Goal: Task Accomplishment & Management: Use online tool/utility

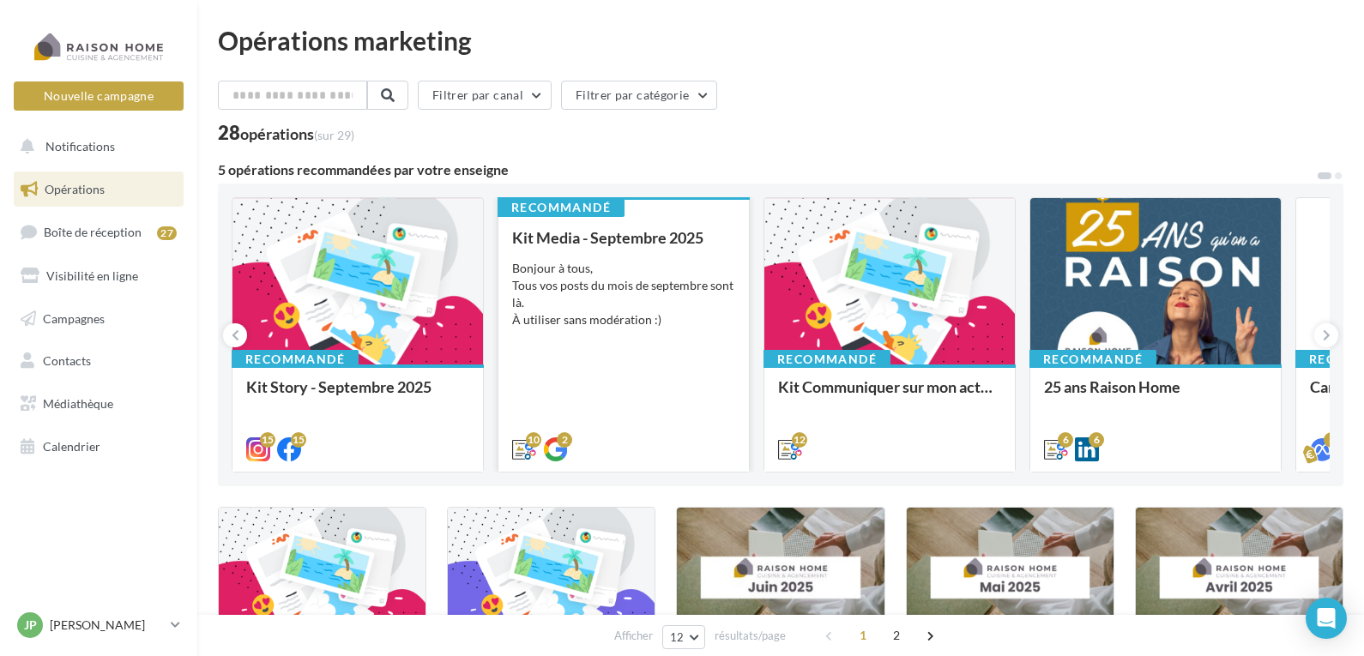
click at [606, 288] on div "Bonjour à tous, Tous vos posts du mois de septembre sont là. À utiliser sans mo…" at bounding box center [623, 294] width 223 height 69
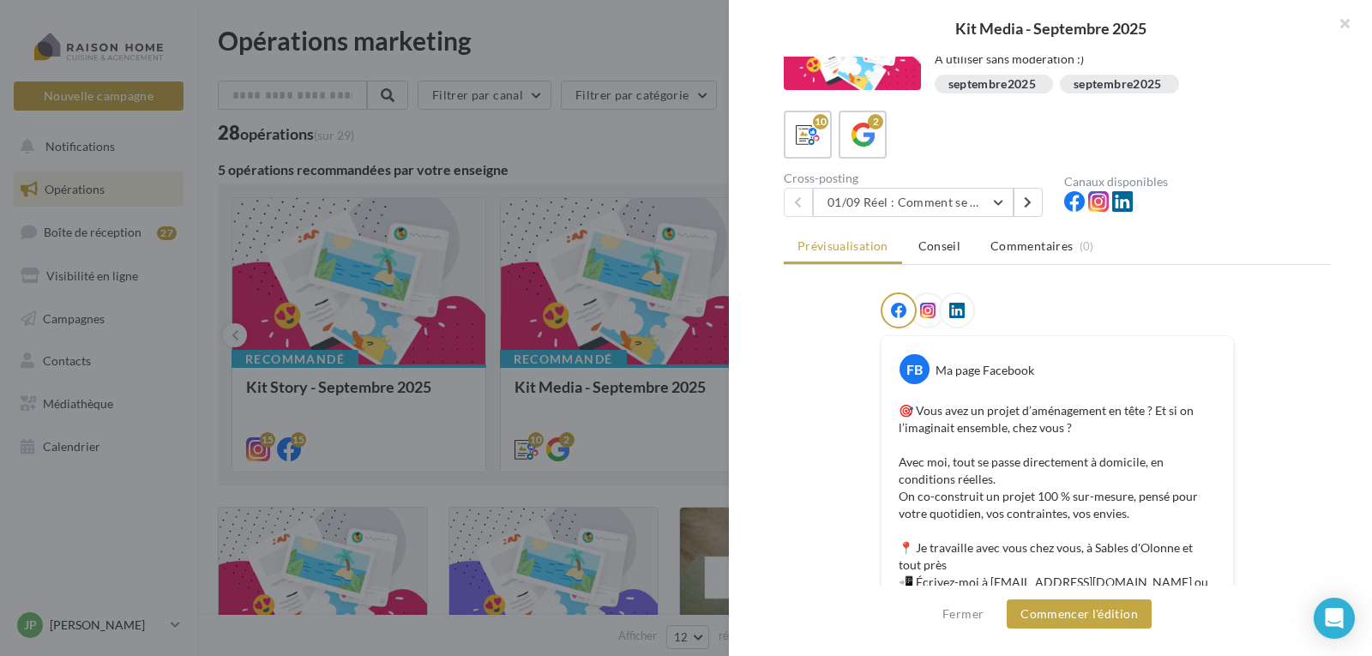
scroll to position [172, 0]
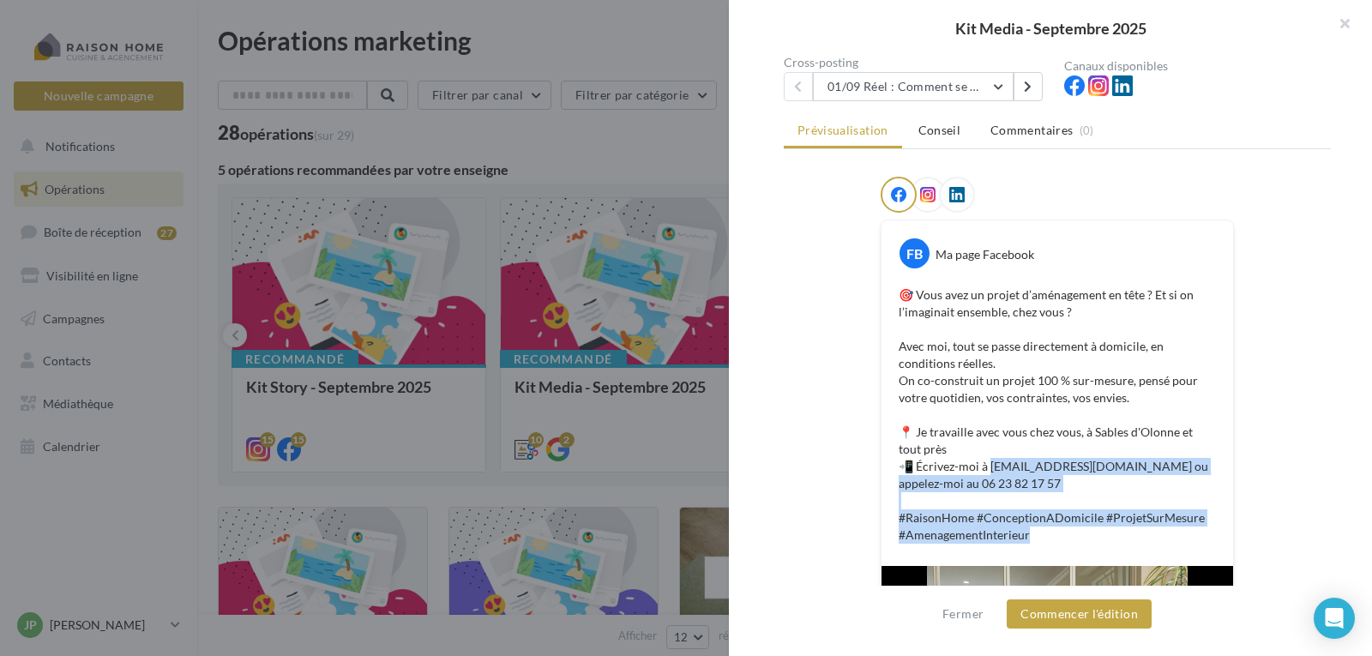
drag, startPoint x: 986, startPoint y: 464, endPoint x: 1160, endPoint y: 533, distance: 187.5
click at [1160, 533] on p "🎯 Vous avez un projet d’aménagement en tête ? Et si on l’imaginait ensemble, ch…" at bounding box center [1057, 414] width 317 height 257
copy p "[EMAIL_ADDRESS][DOMAIN_NAME] ou appelez-moi au 06 23 82 17 57 #RaisonHome #Conc…"
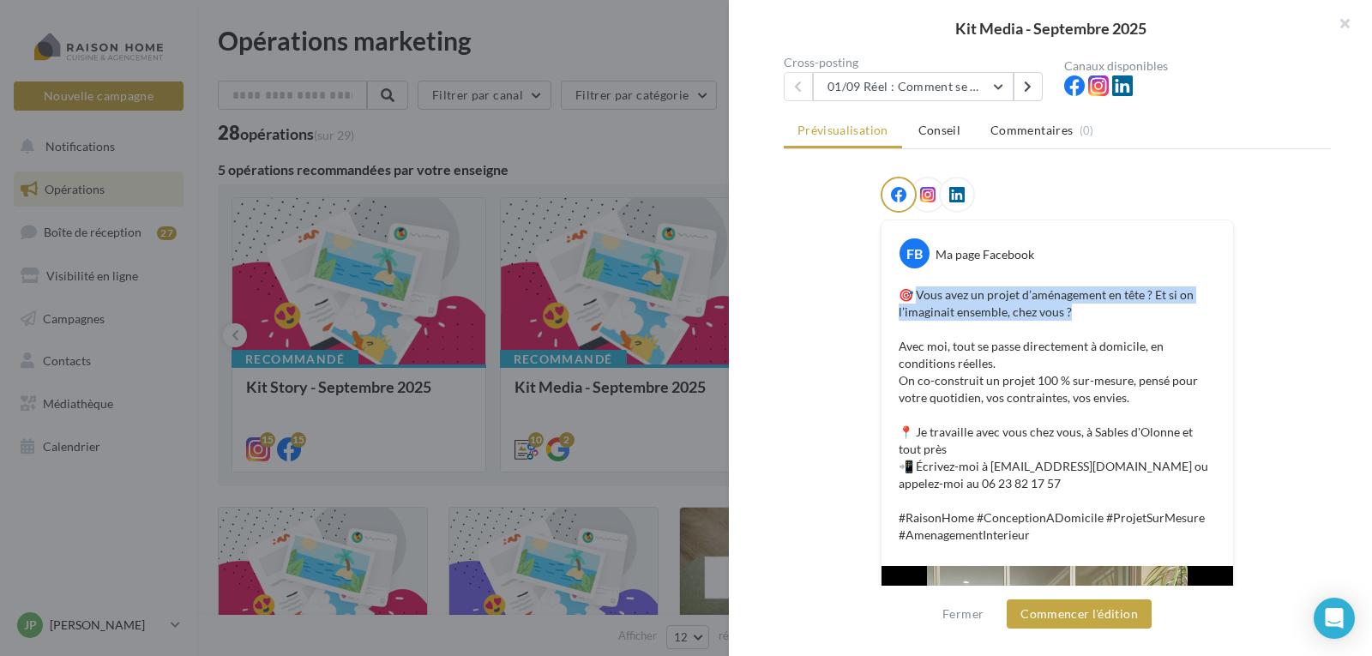
drag, startPoint x: 915, startPoint y: 296, endPoint x: 1158, endPoint y: 305, distance: 242.9
click at [1158, 305] on p "🎯 Vous avez un projet d’aménagement en tête ? Et si on l’imaginait ensemble, ch…" at bounding box center [1057, 414] width 317 height 257
drag, startPoint x: 899, startPoint y: 295, endPoint x: 1081, endPoint y: 308, distance: 182.3
click at [1081, 308] on p "🎯 Vous avez un projet d’aménagement en tête ? Et si on l’imaginait ensemble, ch…" at bounding box center [1057, 414] width 317 height 257
copy p "🎯 Vous avez un projet d’aménagement en tête ? Et si on l’imaginait ensemble, ch…"
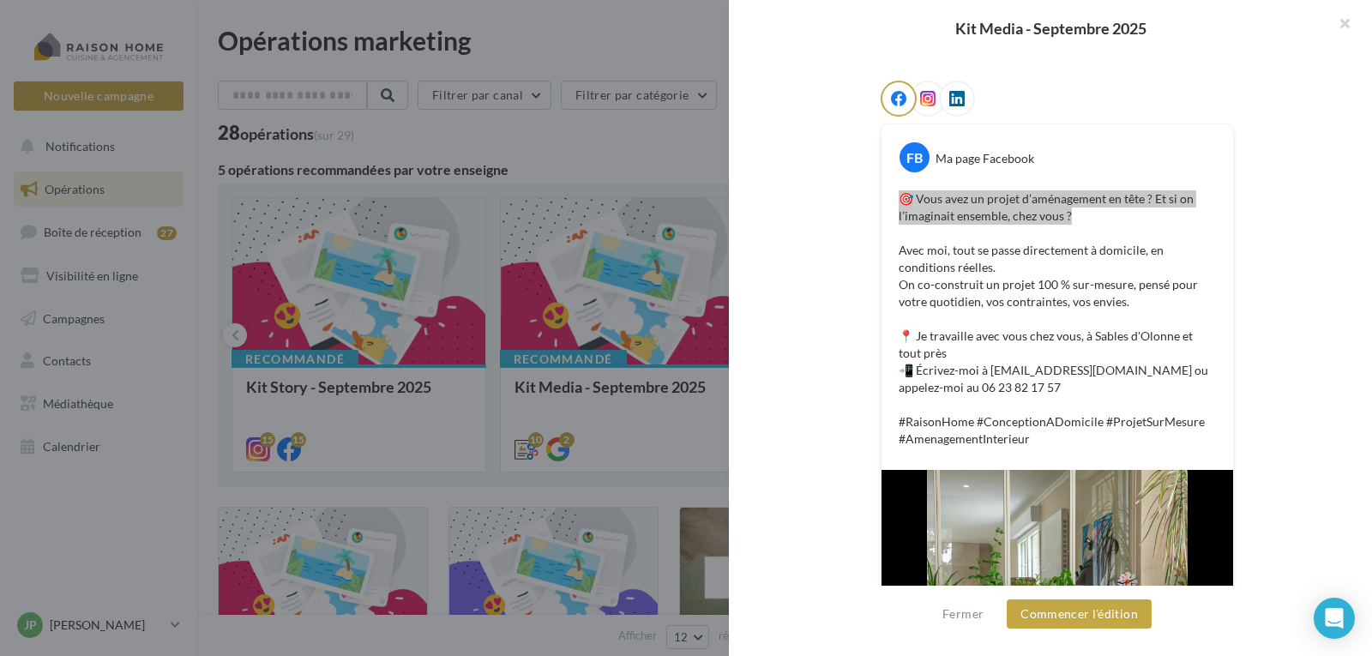
scroll to position [257, 0]
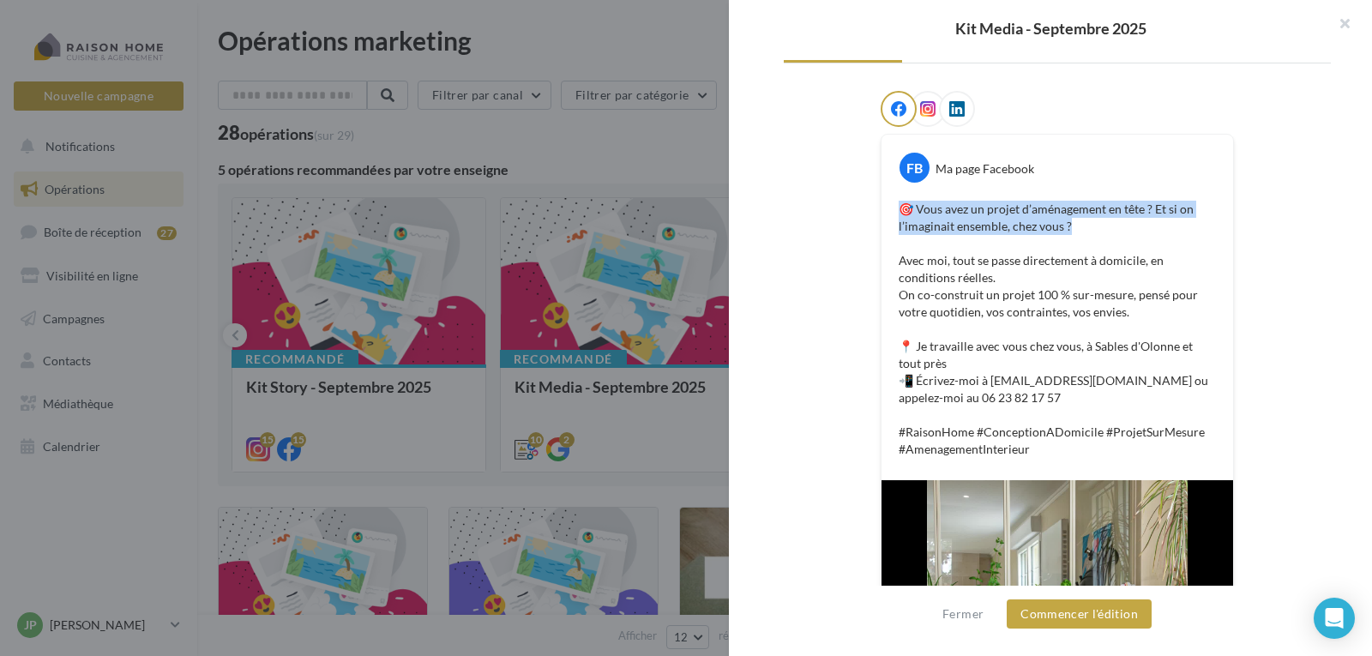
click at [1305, 234] on div "FB Ma page Facebook 🎯 Vous avez un projet d’aménagement en tête ? Et si on l’im…" at bounding box center [1057, 529] width 547 height 876
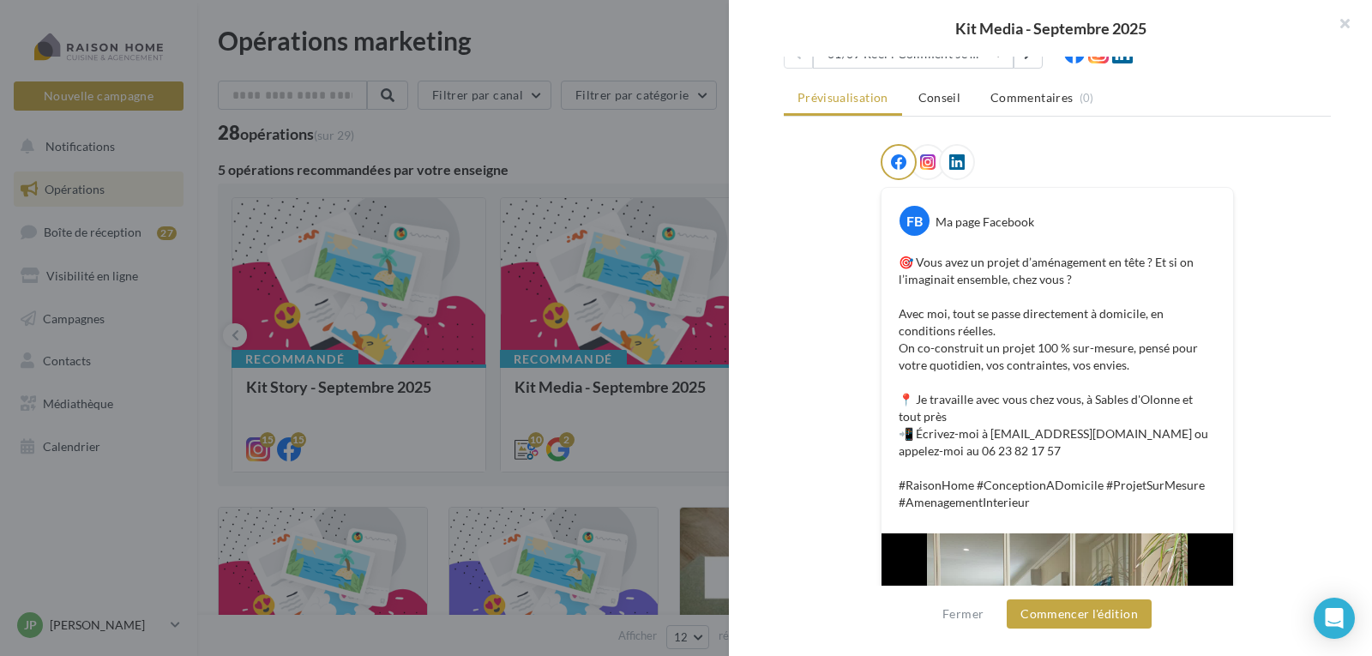
scroll to position [86, 0]
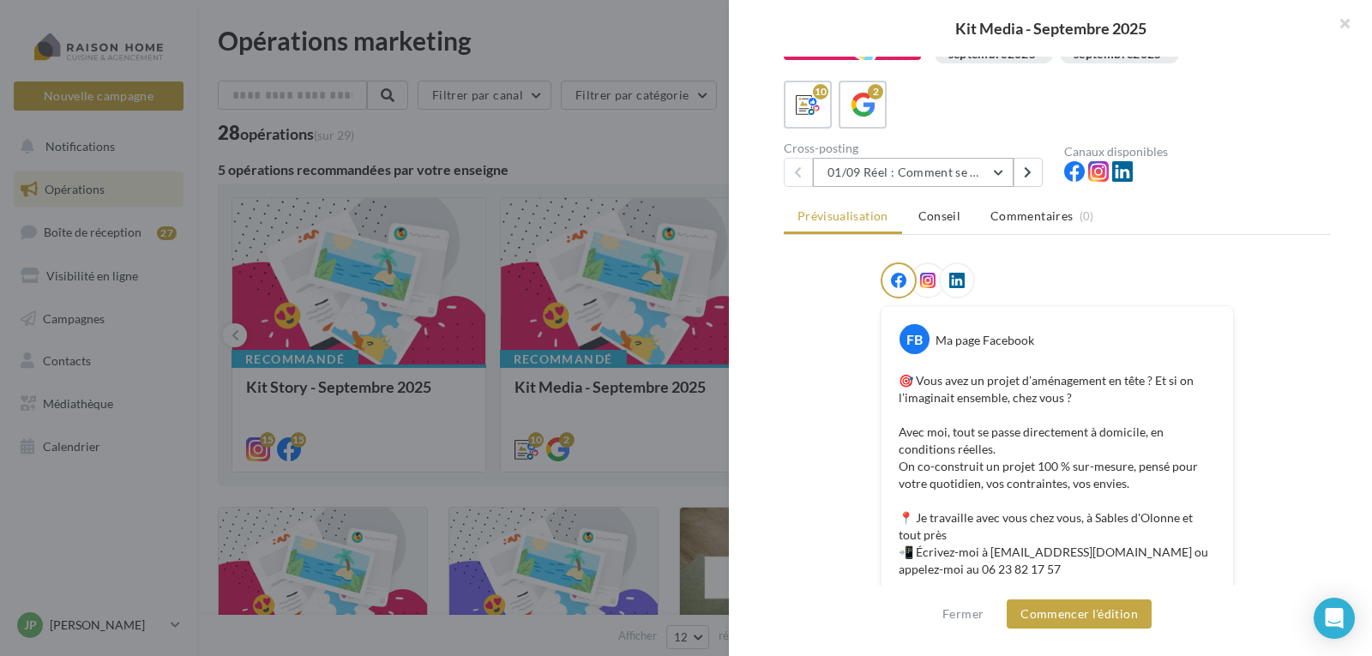
click at [865, 168] on button "01/09 Réel : Comment se passe un projet Raison Home ?" at bounding box center [913, 172] width 201 height 29
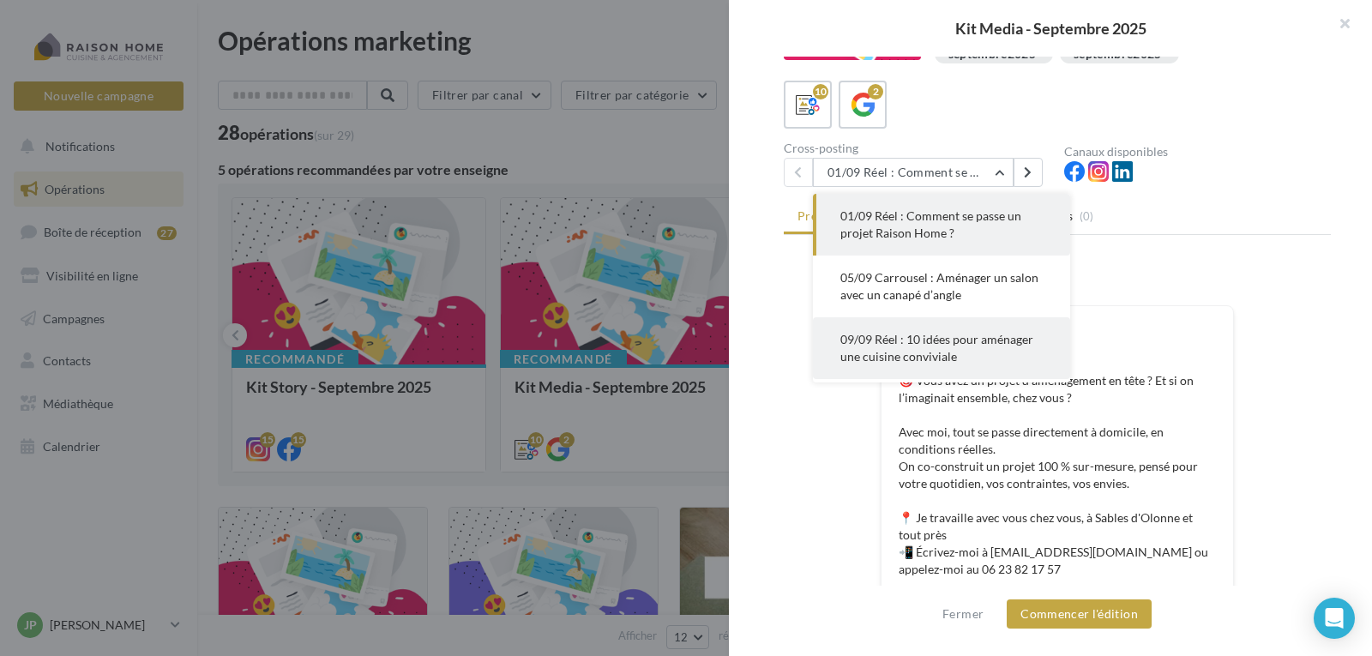
click at [920, 348] on button "09/09 Réel : 10 idées pour aménager une cuisine conviviale" at bounding box center [941, 348] width 257 height 62
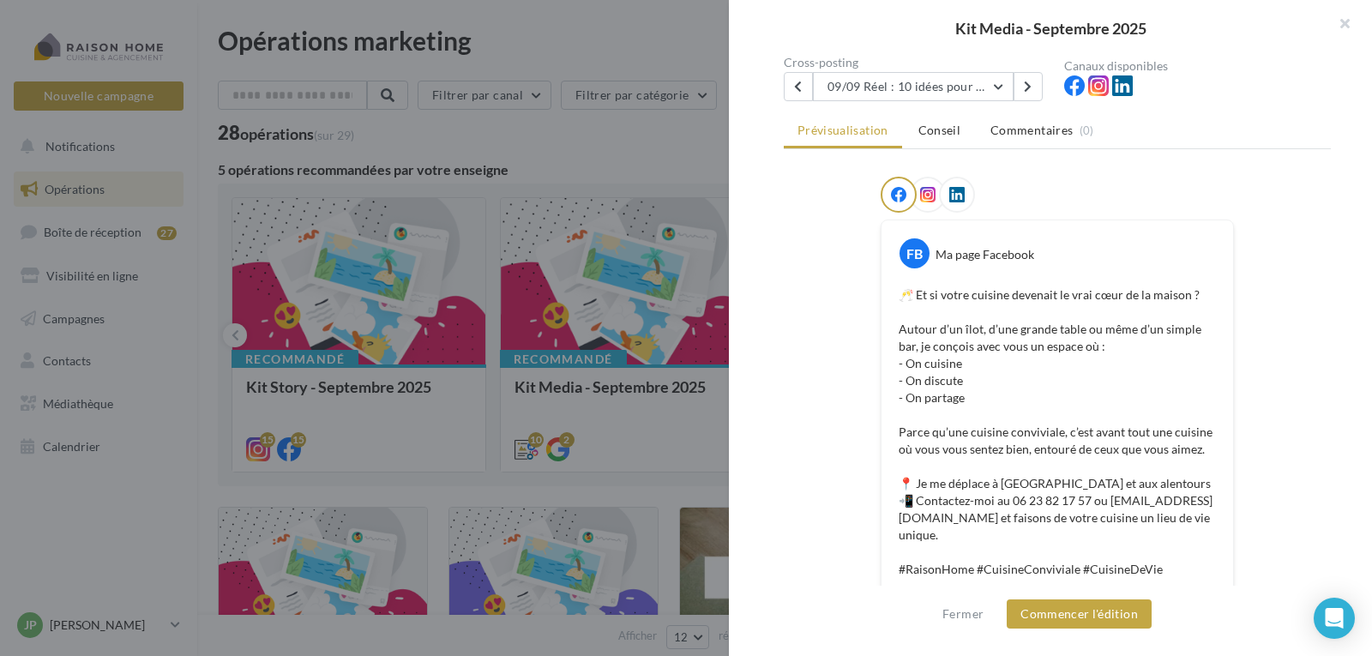
scroll to position [257, 0]
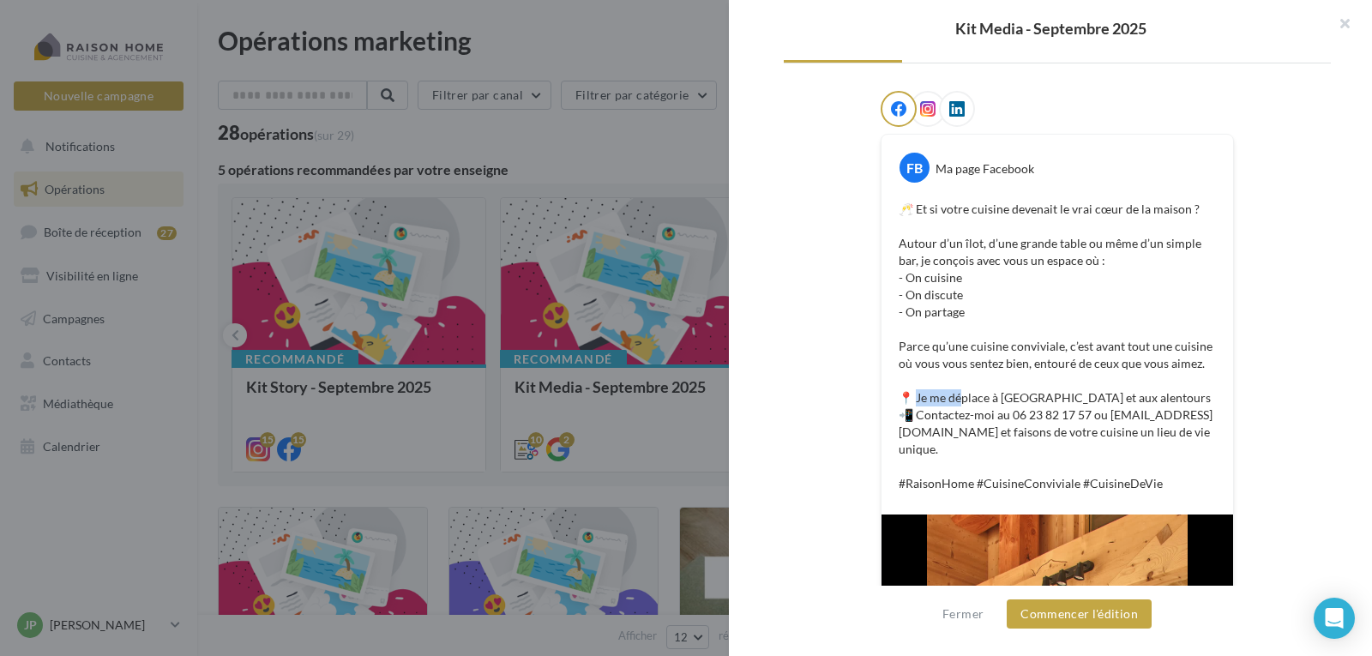
drag, startPoint x: 918, startPoint y: 398, endPoint x: 960, endPoint y: 404, distance: 42.5
click at [960, 404] on p "🥂 Et si votre cuisine devenait le vrai cœur de la maison ? Autour d’un îlot, d’…" at bounding box center [1057, 347] width 317 height 292
drag, startPoint x: 899, startPoint y: 395, endPoint x: 1183, endPoint y: 446, distance: 288.4
click at [1183, 446] on p "🥂 Et si votre cuisine devenait le vrai cœur de la maison ? Autour d’un îlot, d’…" at bounding box center [1057, 347] width 317 height 292
copy p "📍 Je me déplace à Sables d'Olonne et aux alentours 📲 Contactez-moi au 06 23 82 …"
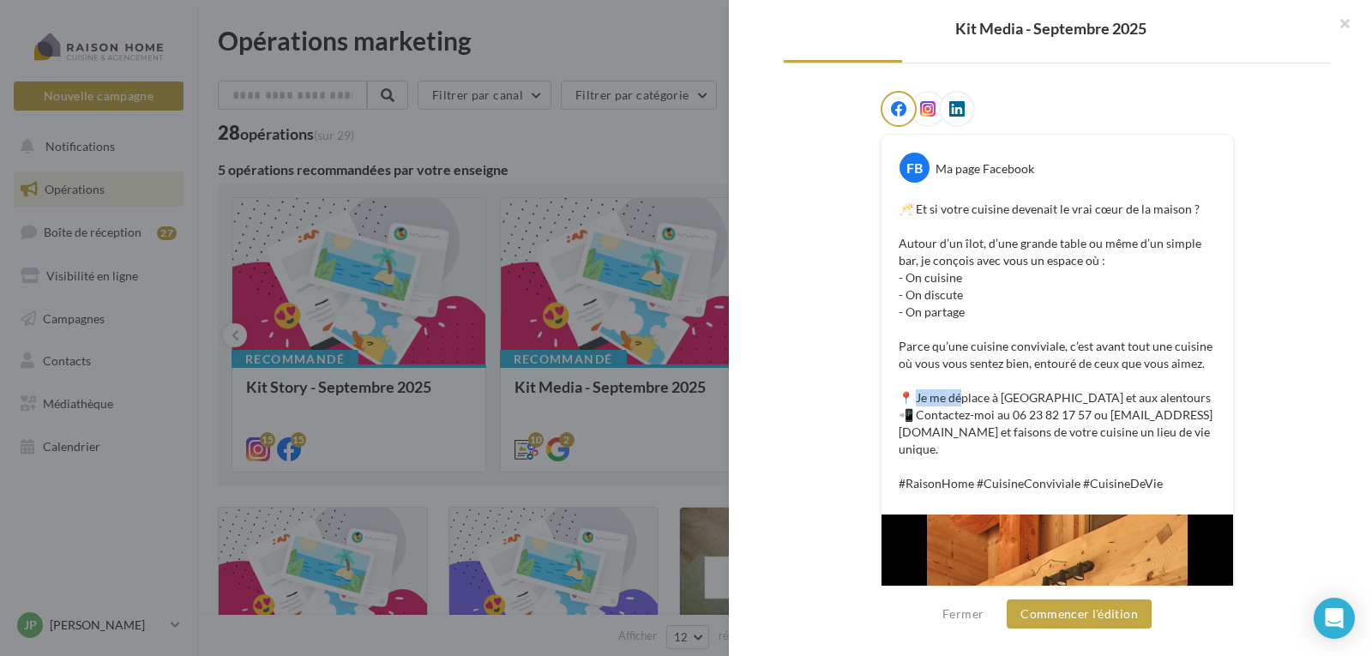
click at [804, 475] on div "FB Ma page Facebook 🥂 Et si votre cuisine devenait le vrai cœur de la maison ? …" at bounding box center [1057, 546] width 547 height 910
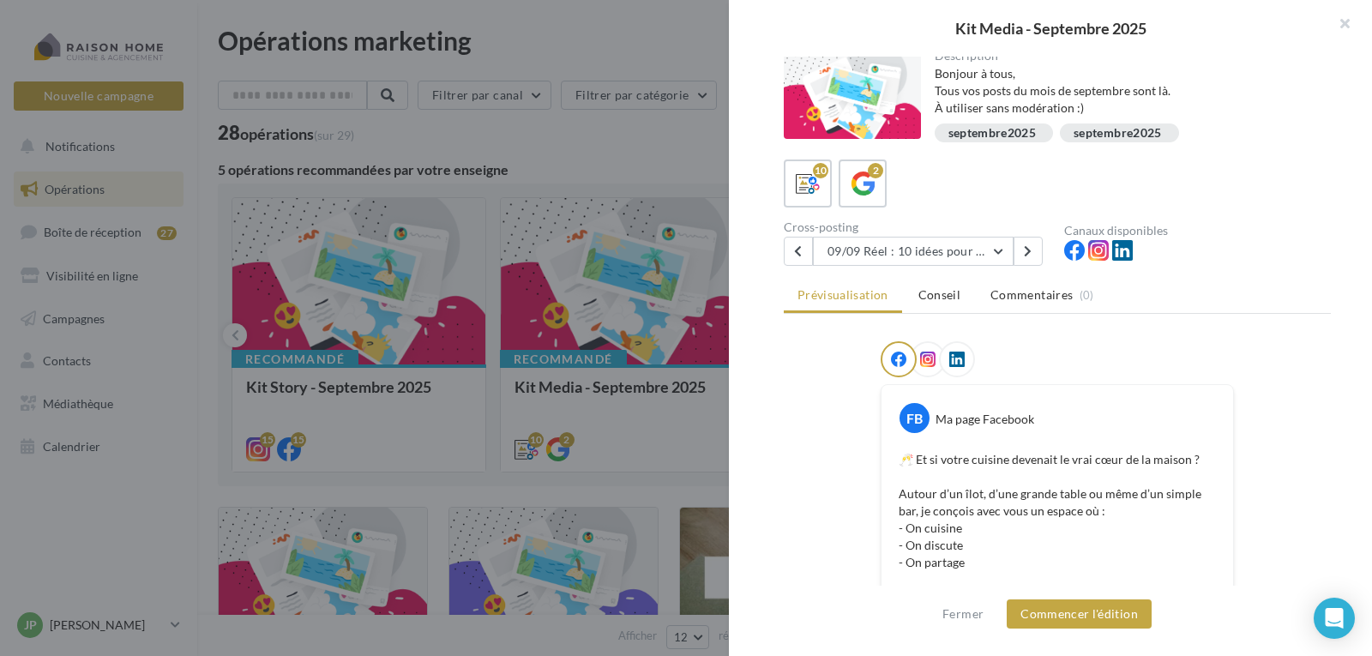
scroll to position [0, 0]
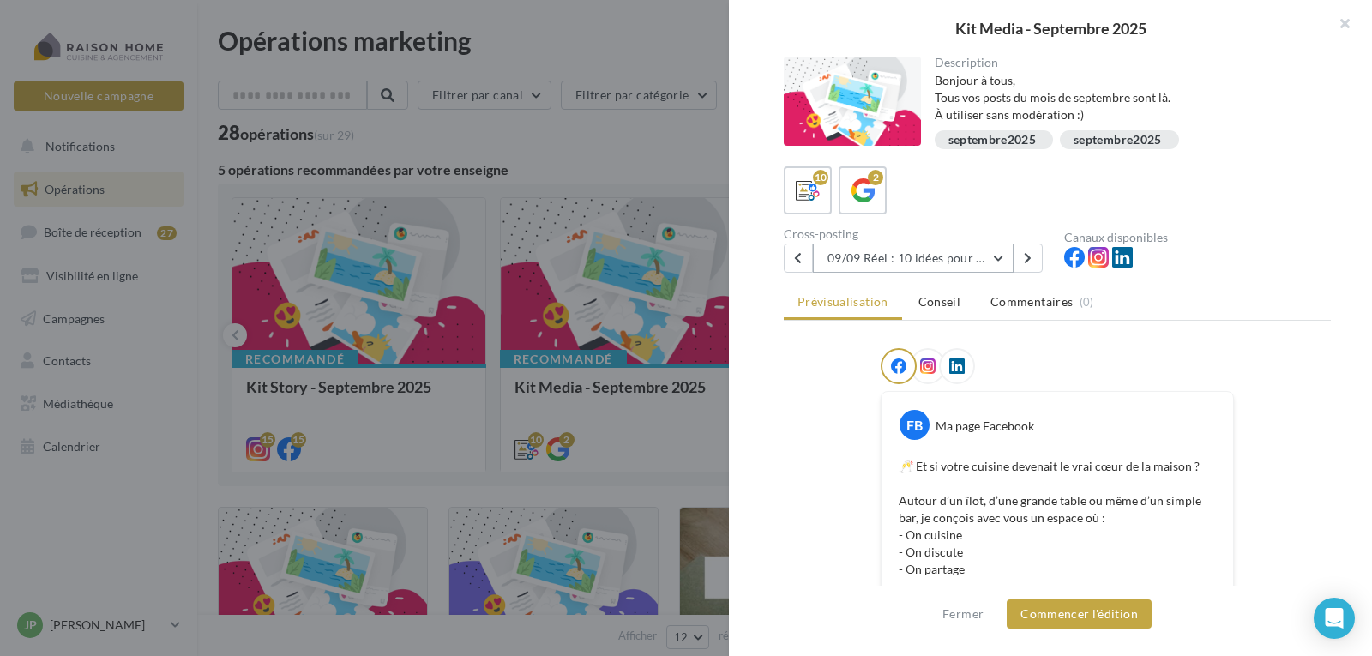
click at [970, 261] on button "09/09 Réel : 10 idées pour aménager une cuisine conviviale" at bounding box center [913, 258] width 201 height 29
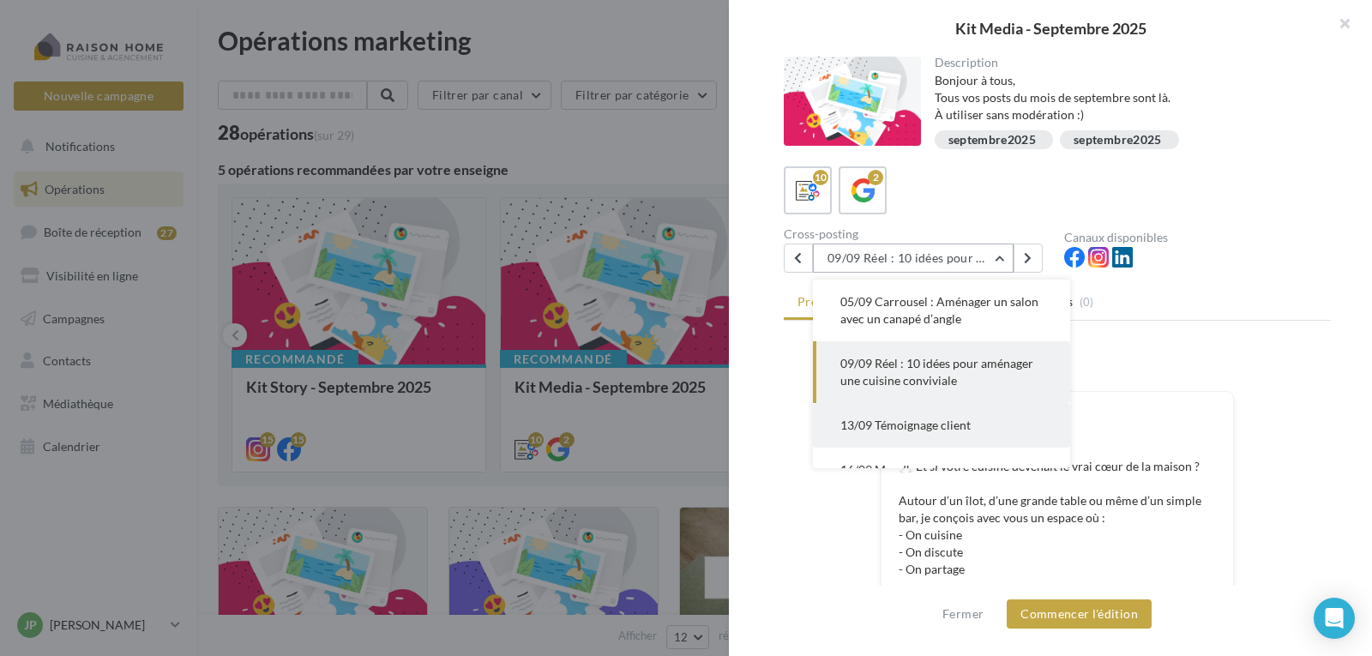
scroll to position [148, 0]
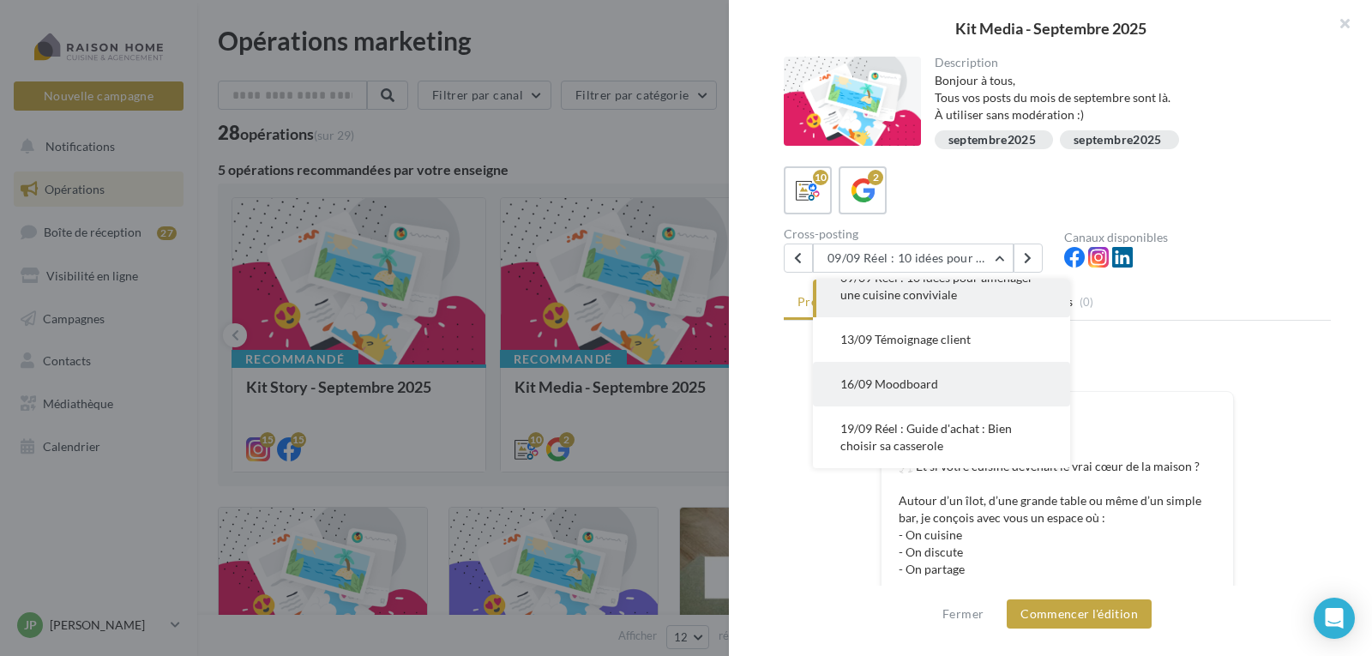
click at [903, 385] on span "16/09 Moodboard" at bounding box center [890, 384] width 98 height 15
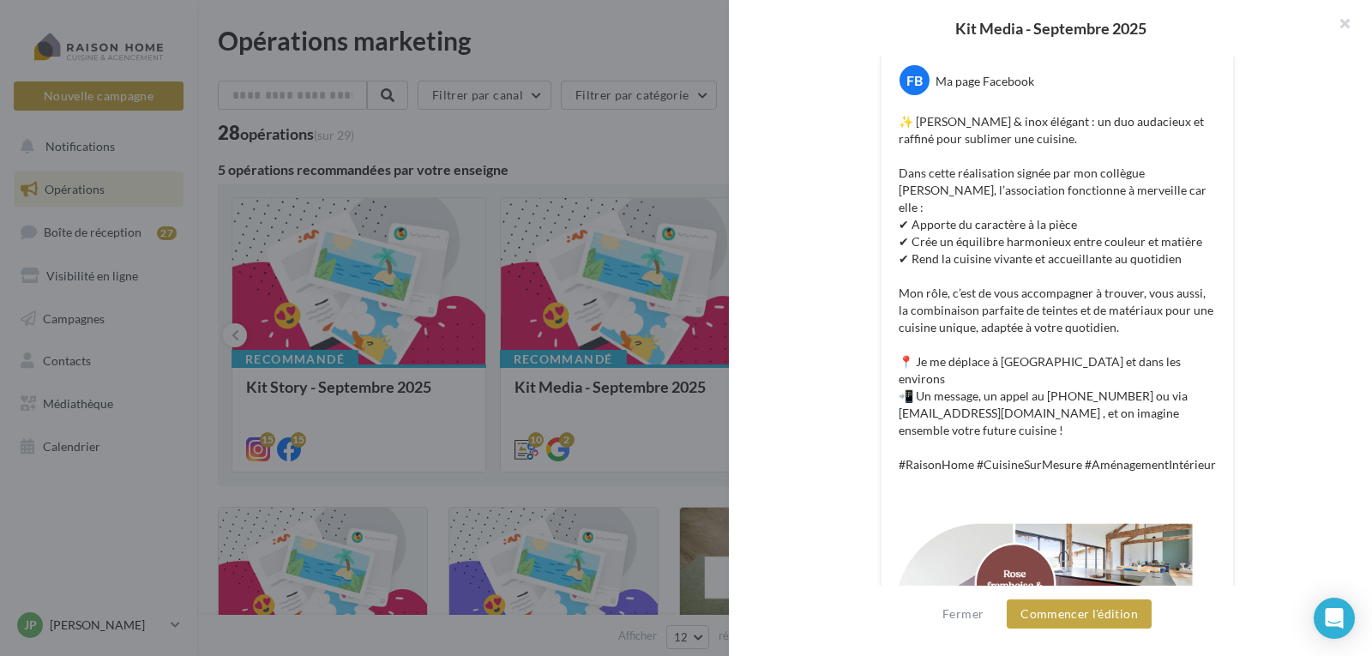
scroll to position [343, 0]
click at [1293, 331] on div "FB Ma page Facebook ✨ Rose framboise & inox élégant : un duo audacieux et raffi…" at bounding box center [1057, 438] width 547 height 867
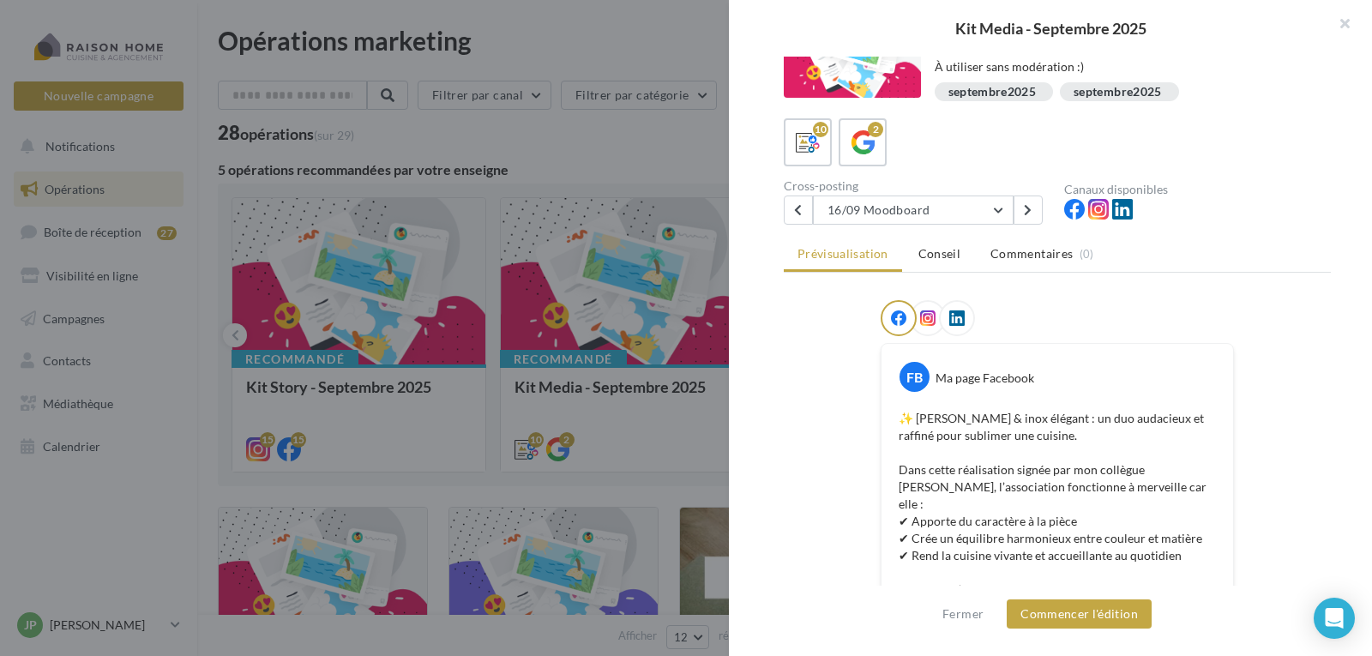
scroll to position [0, 0]
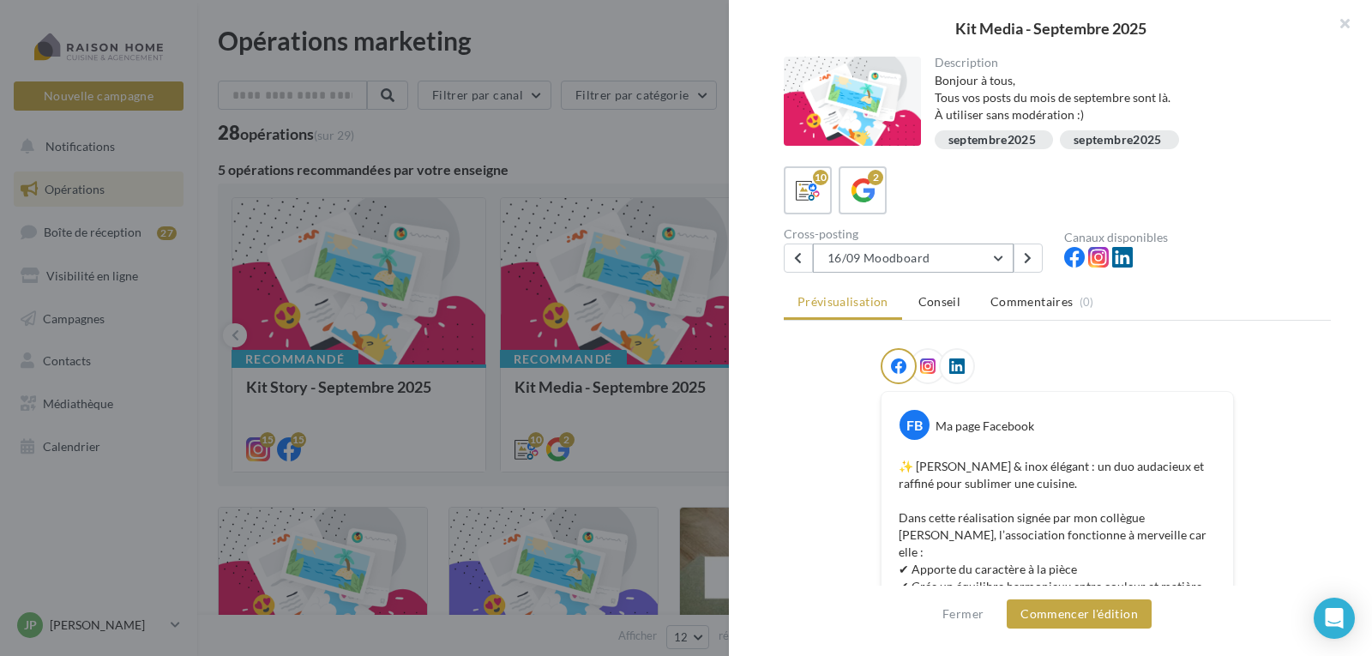
click at [1002, 258] on button "16/09 Moodboard" at bounding box center [913, 258] width 201 height 29
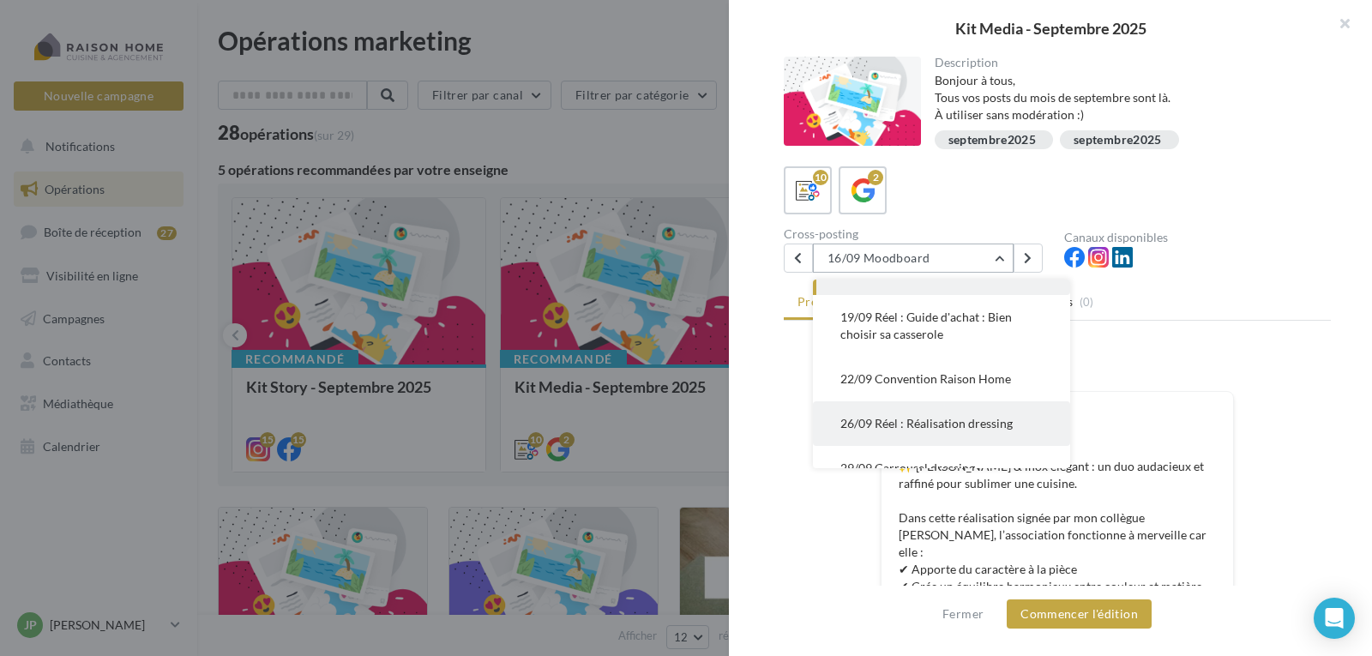
scroll to position [305, 0]
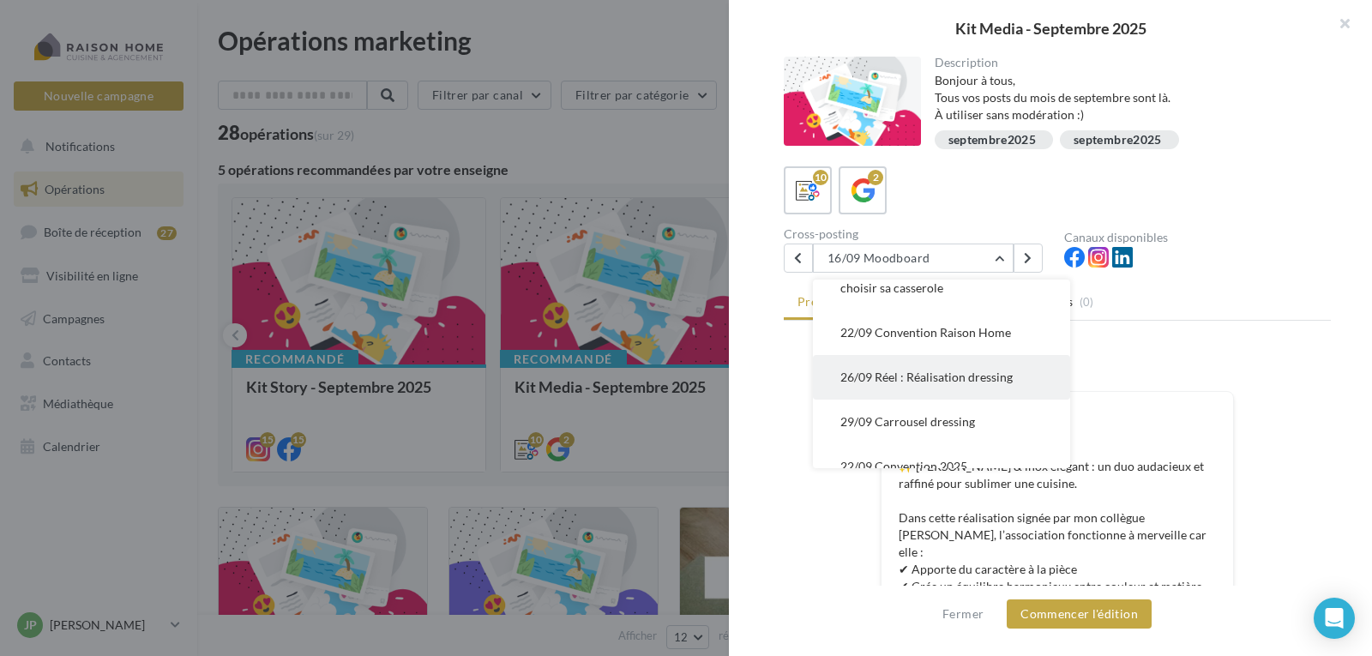
click at [912, 375] on span "26/09 Réel : Réalisation dressing" at bounding box center [927, 377] width 172 height 15
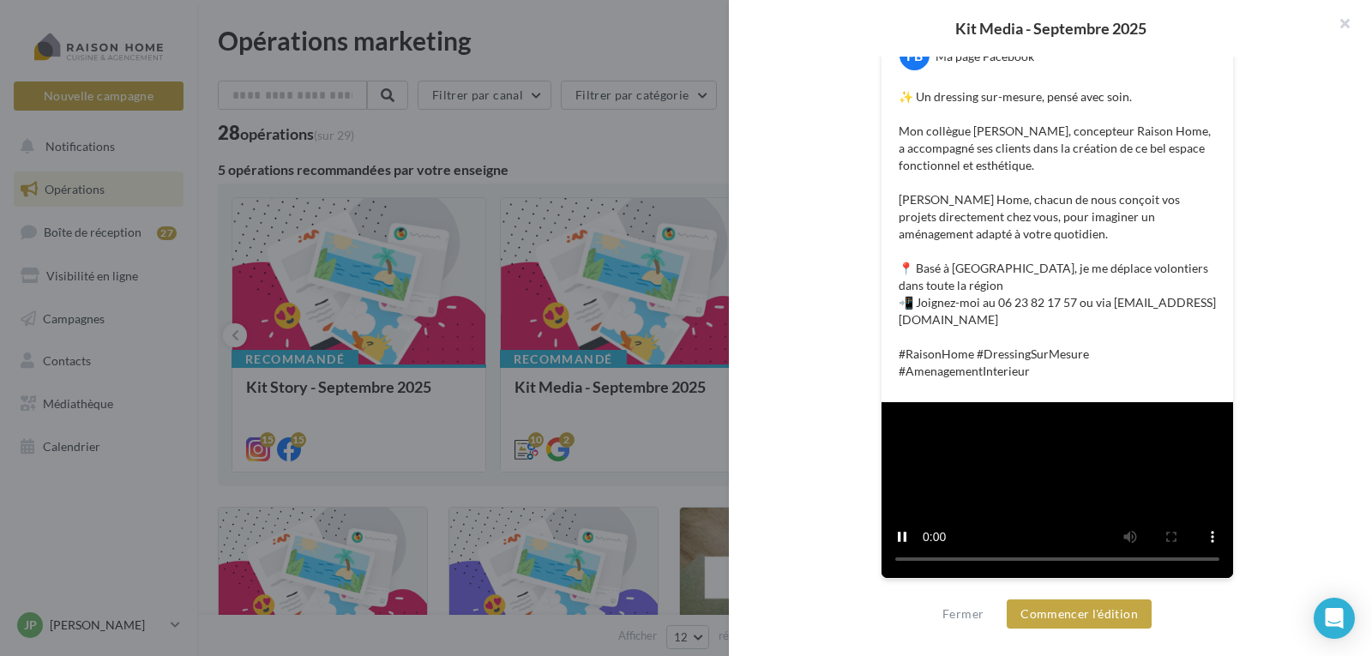
scroll to position [657, 0]
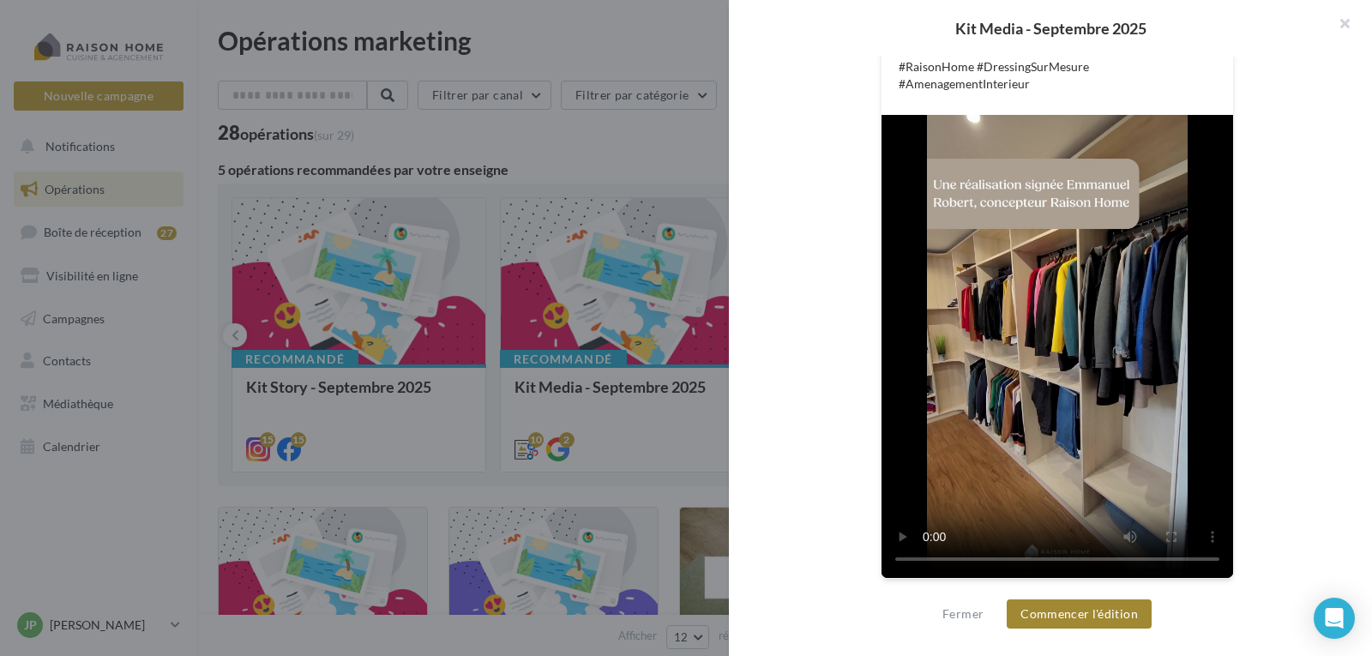
click at [1076, 614] on button "Commencer l'édition" at bounding box center [1079, 614] width 145 height 29
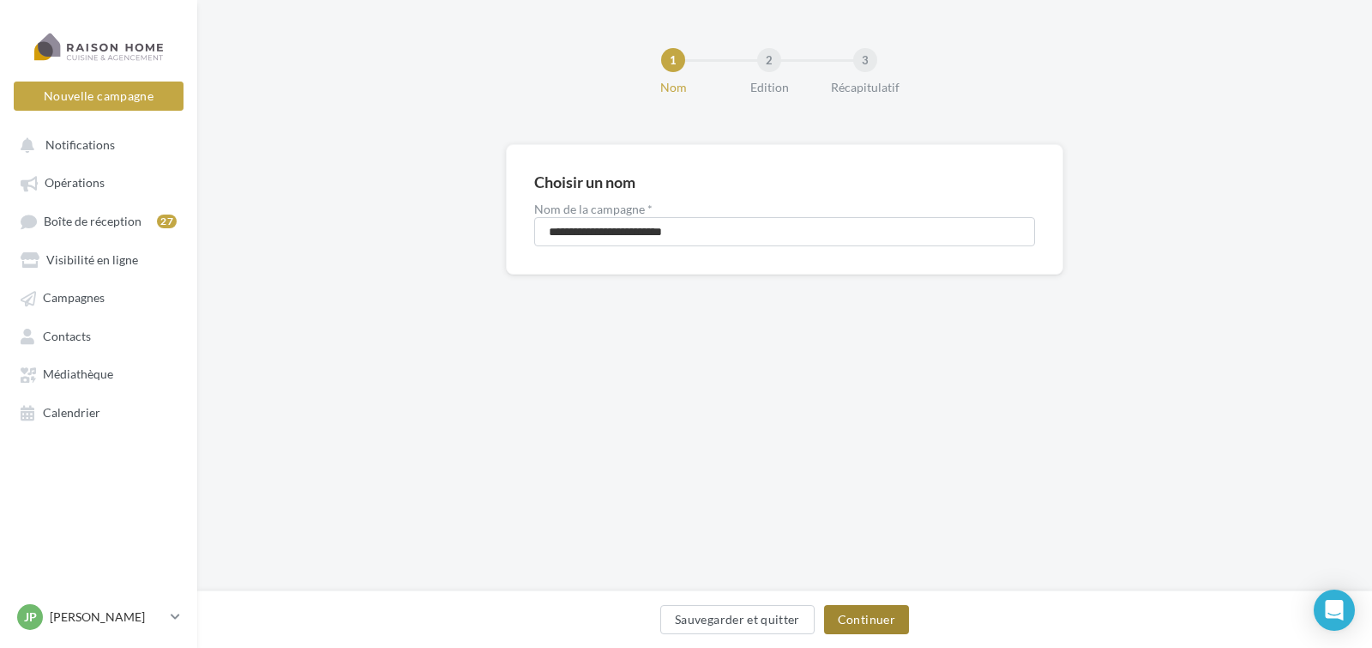
click at [861, 614] on button "Continuer" at bounding box center [866, 619] width 85 height 29
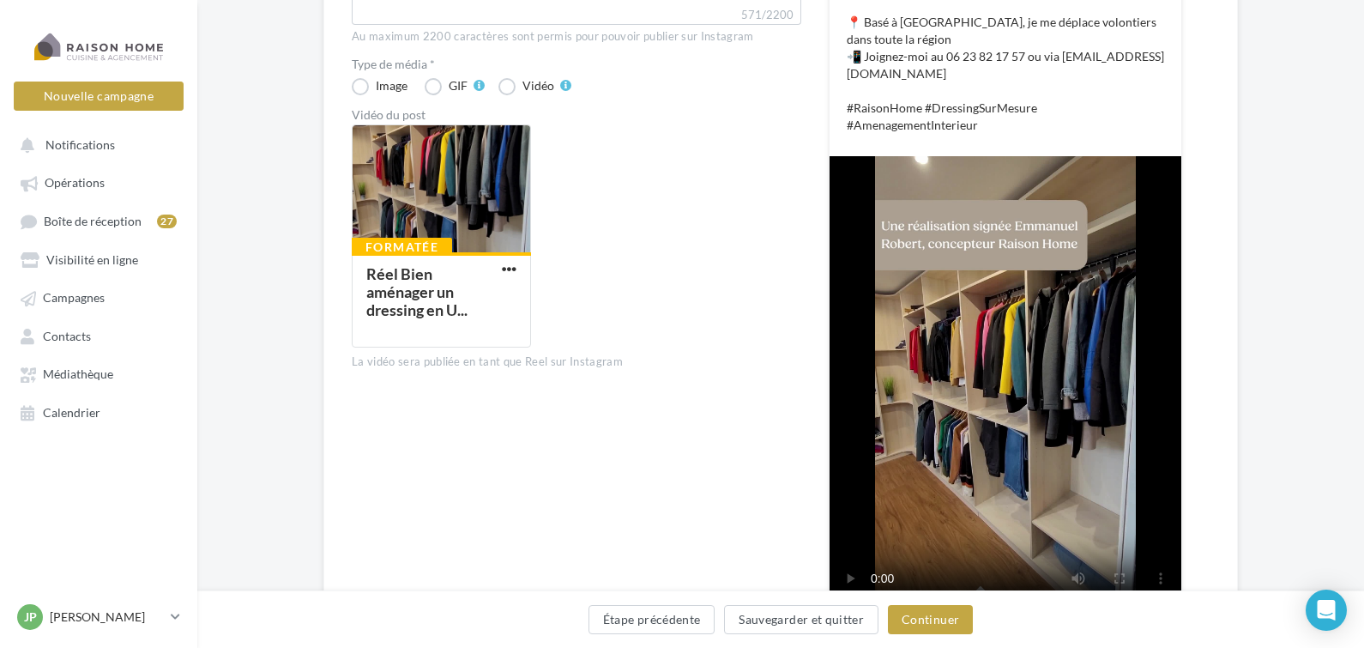
scroll to position [515, 0]
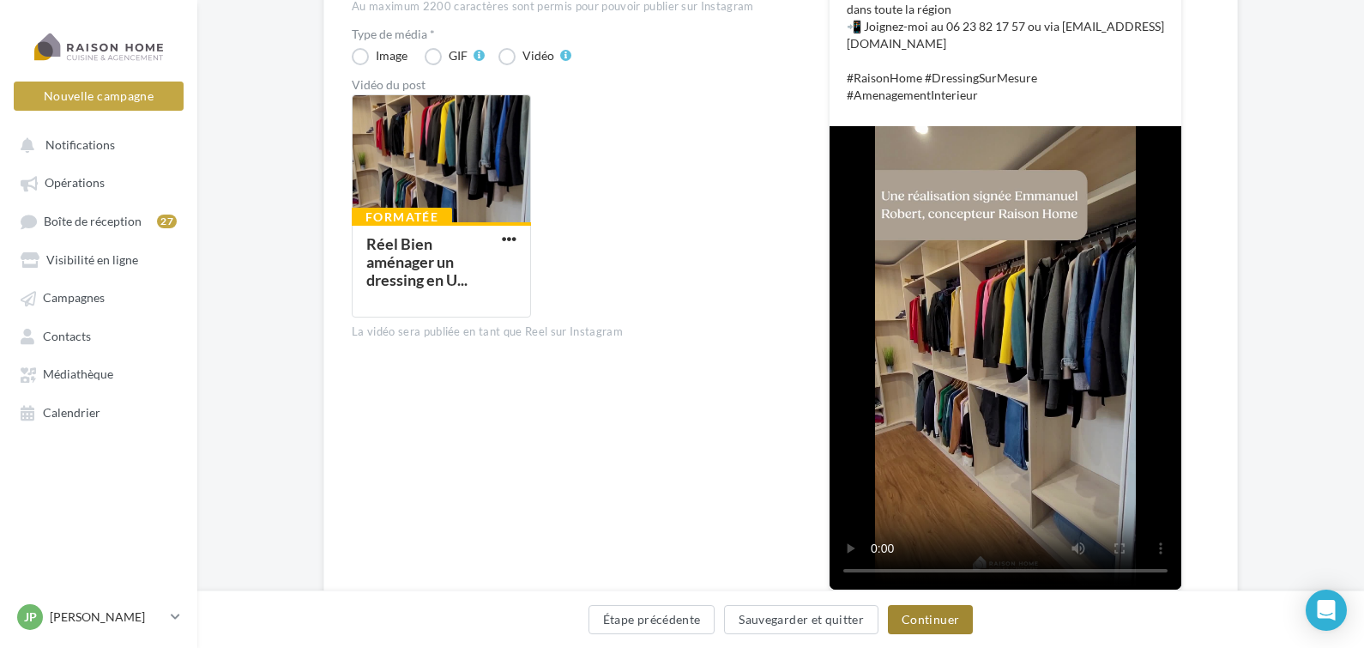
click at [946, 617] on button "Continuer" at bounding box center [930, 619] width 85 height 29
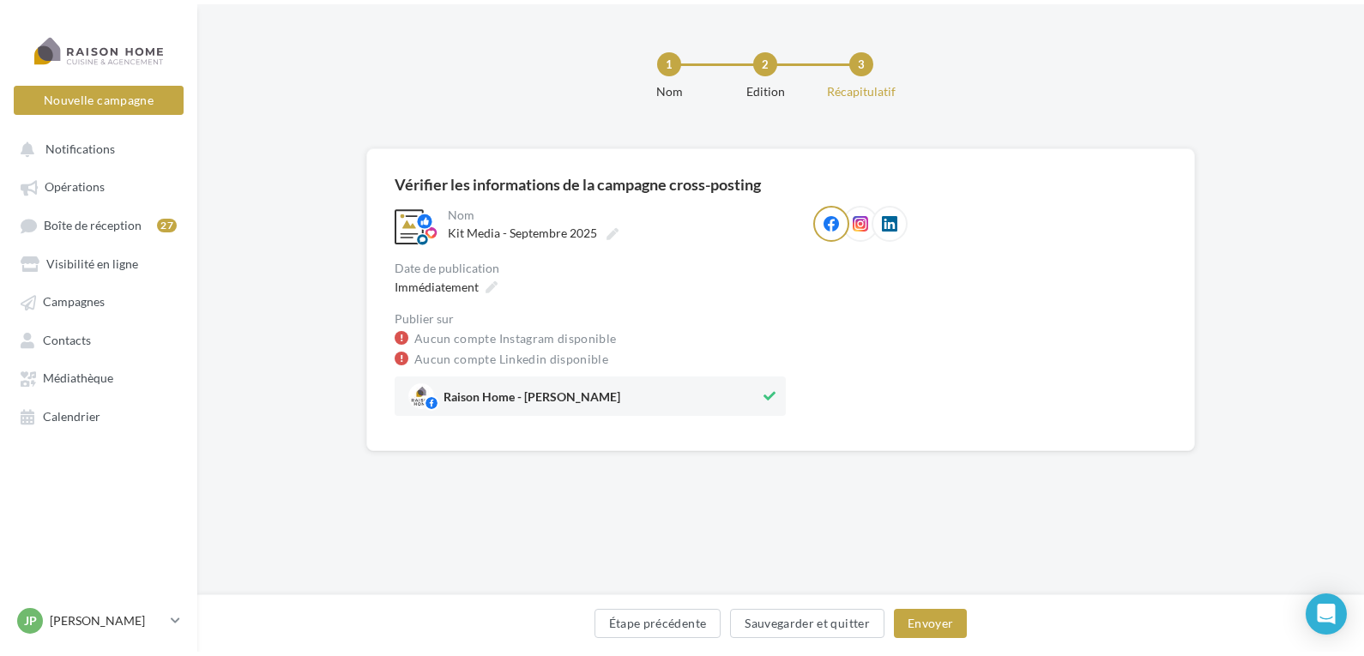
scroll to position [0, 0]
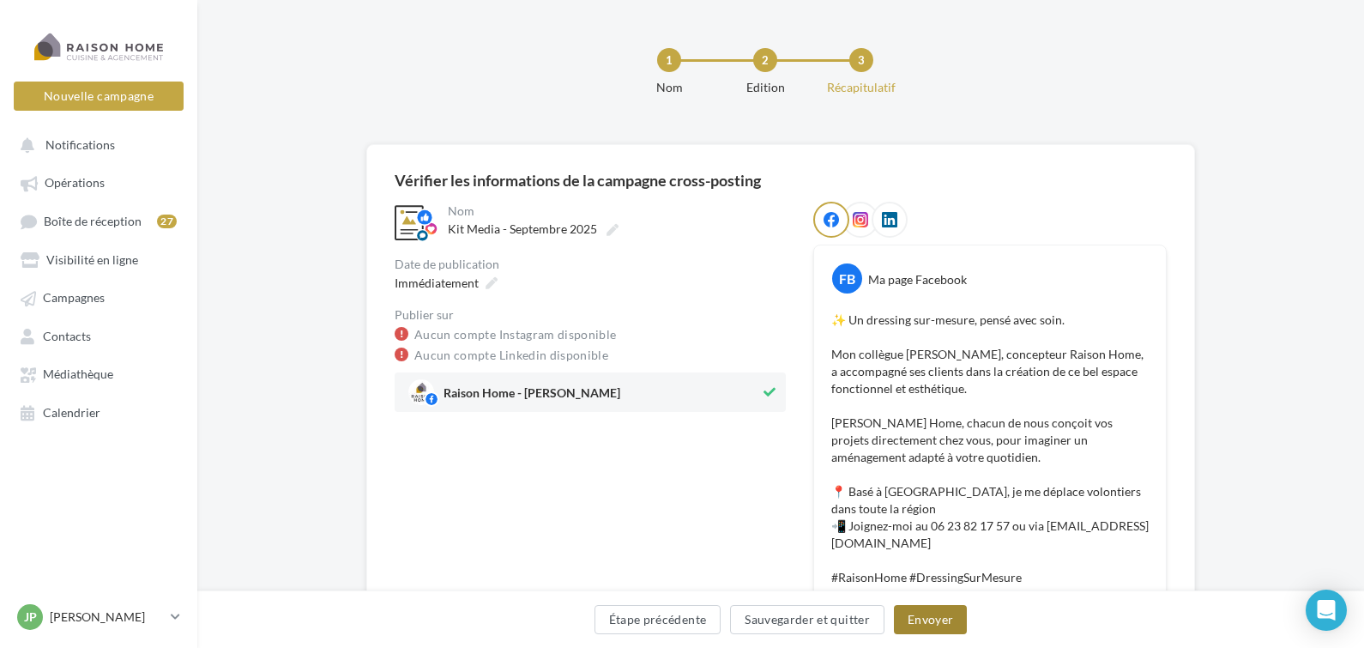
click at [938, 618] on button "Envoyer" at bounding box center [930, 619] width 73 height 29
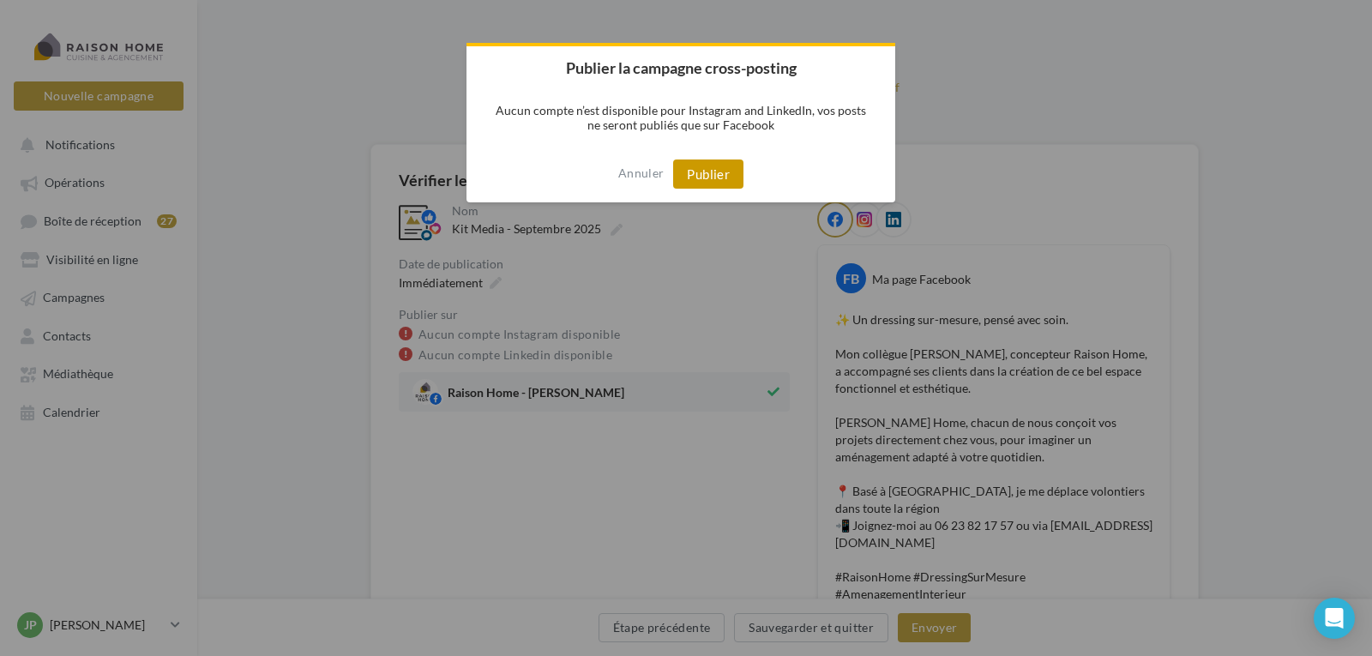
click at [706, 180] on button "Publier" at bounding box center [708, 174] width 70 height 29
